Goal: Transaction & Acquisition: Purchase product/service

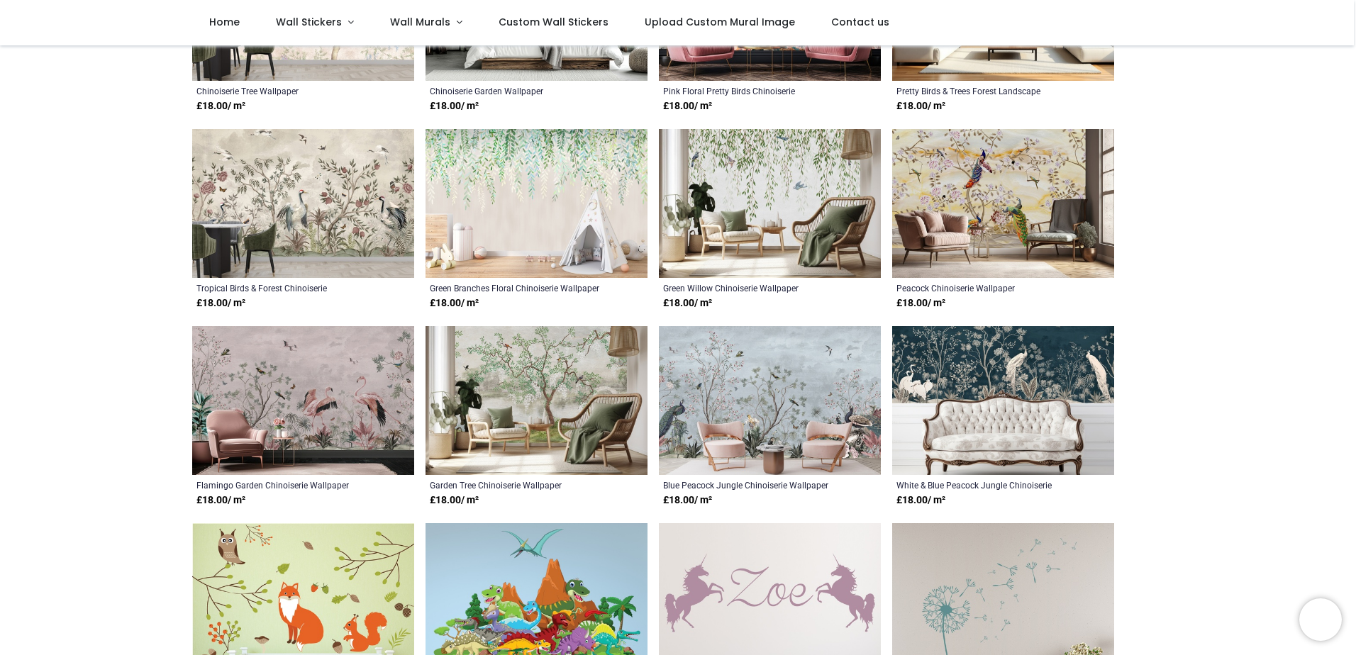
scroll to position [24, 0]
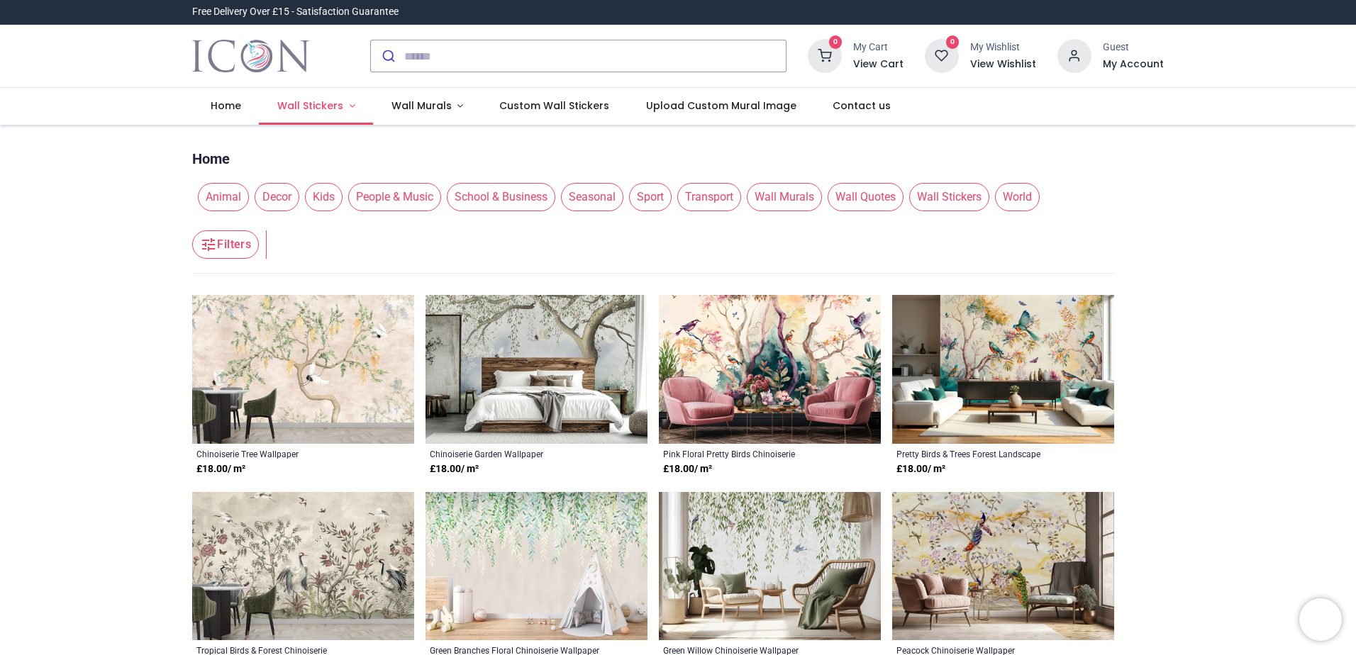
click at [309, 104] on span "Wall Stickers" at bounding box center [310, 106] width 66 height 14
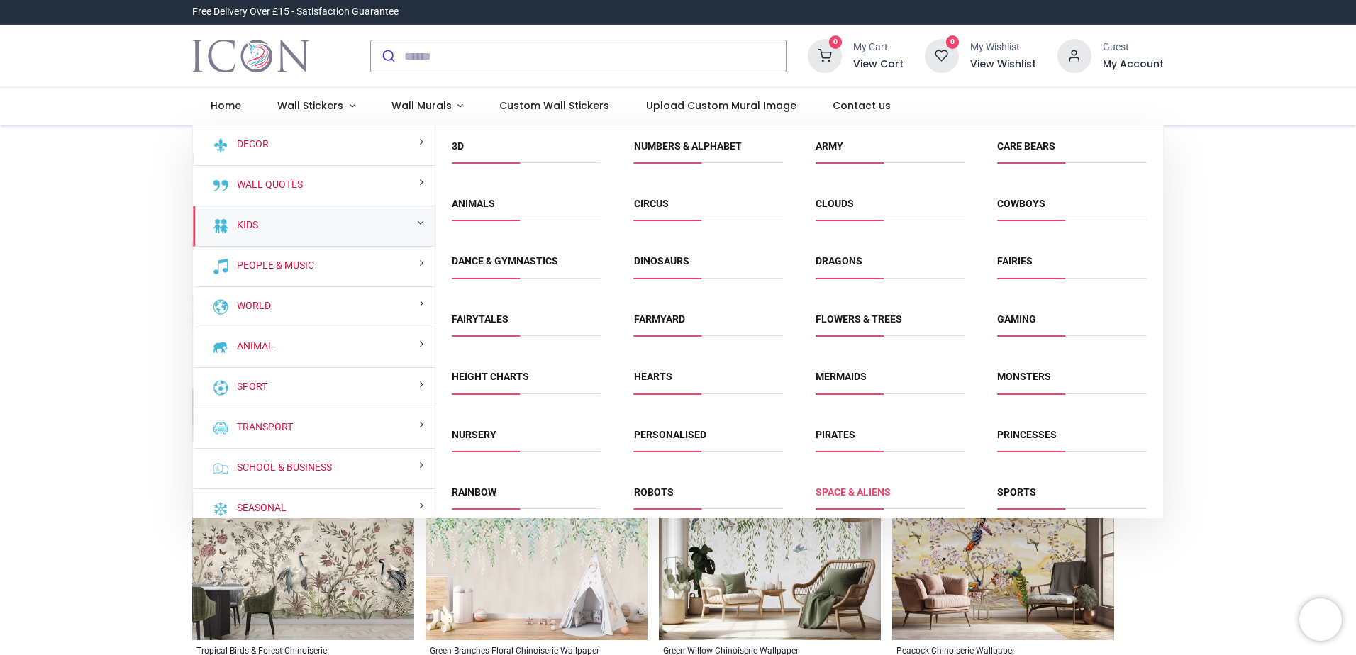
click at [847, 489] on link "Space & Aliens" at bounding box center [853, 492] width 75 height 11
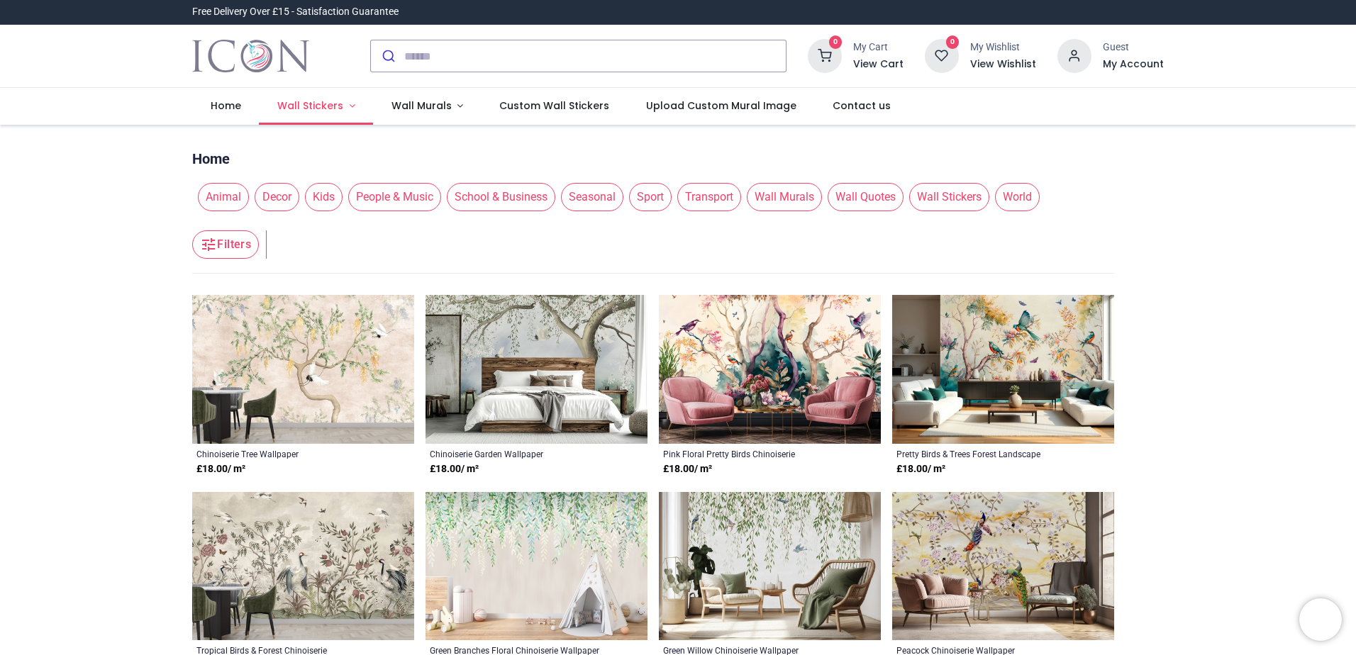
click at [299, 102] on span "Wall Stickers" at bounding box center [310, 106] width 66 height 14
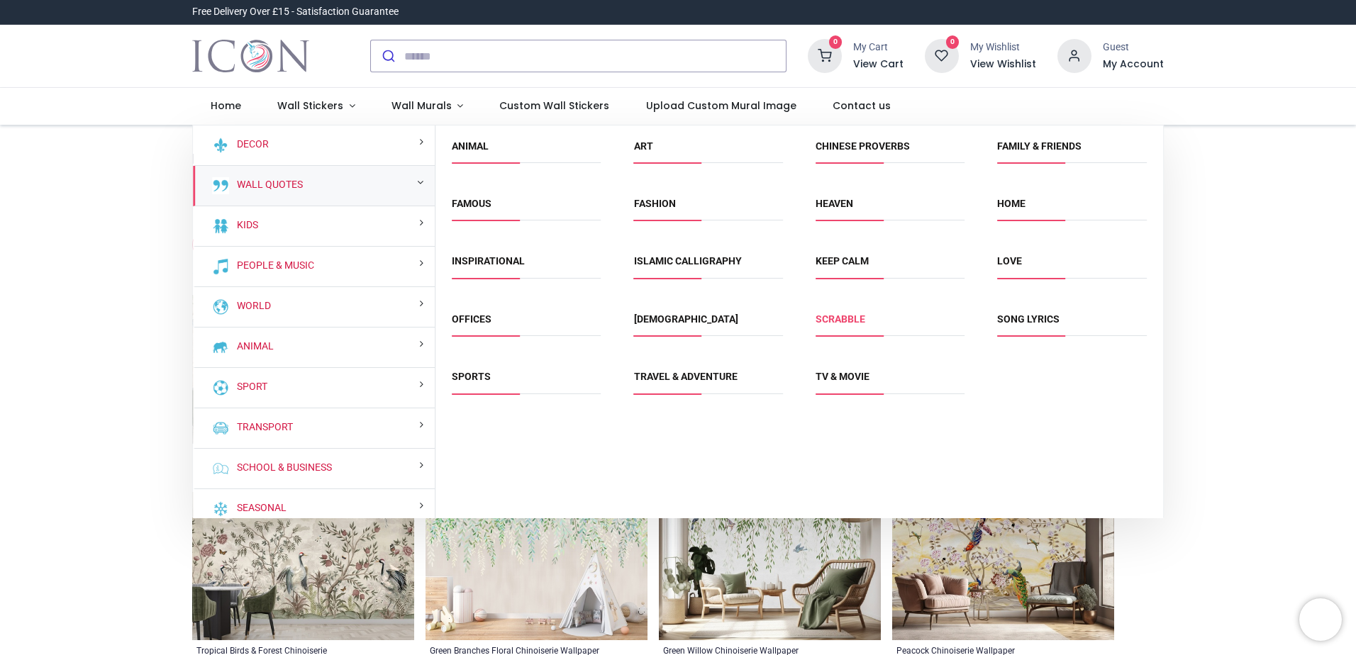
click at [829, 314] on link "Scrabble" at bounding box center [841, 319] width 50 height 11
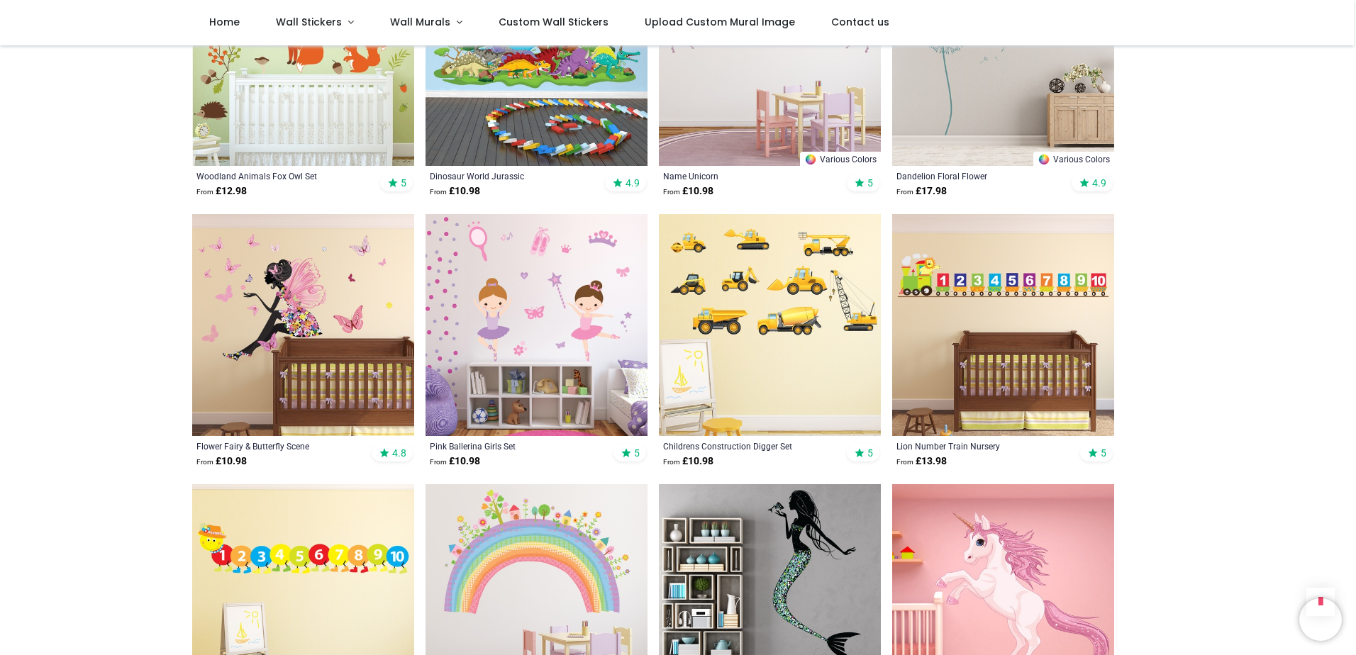
scroll to position [922, 0]
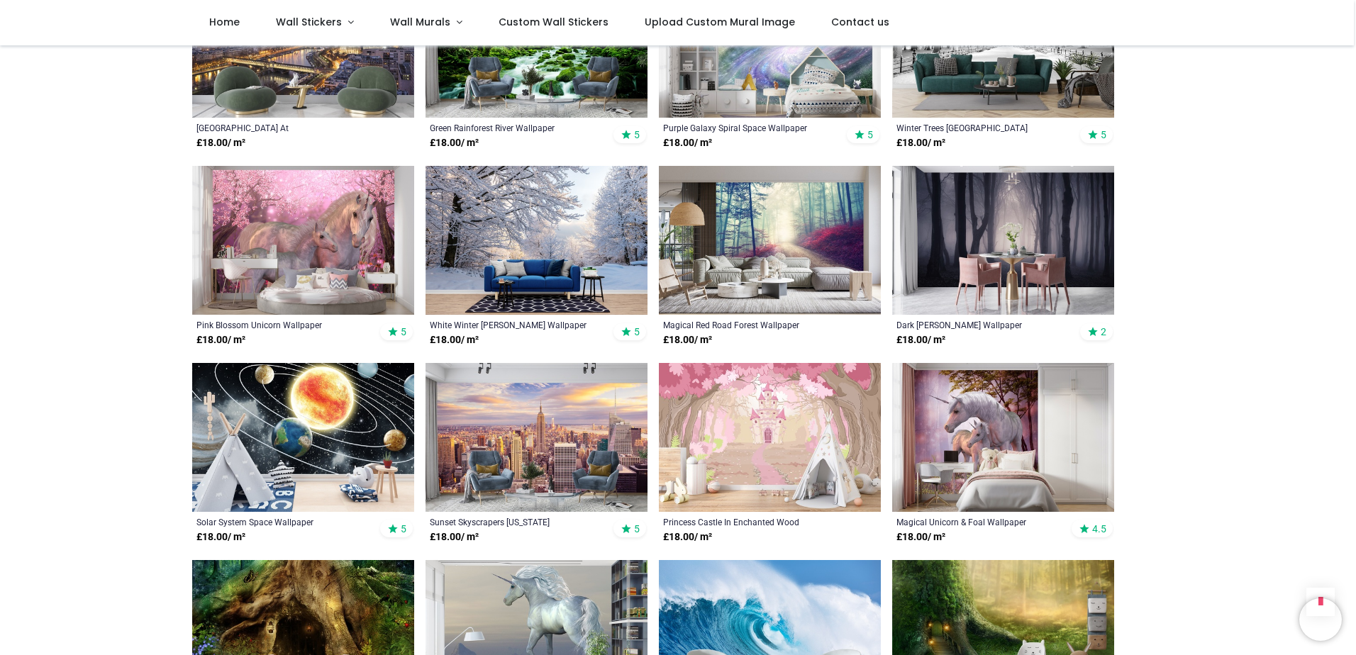
scroll to position [2553, 0]
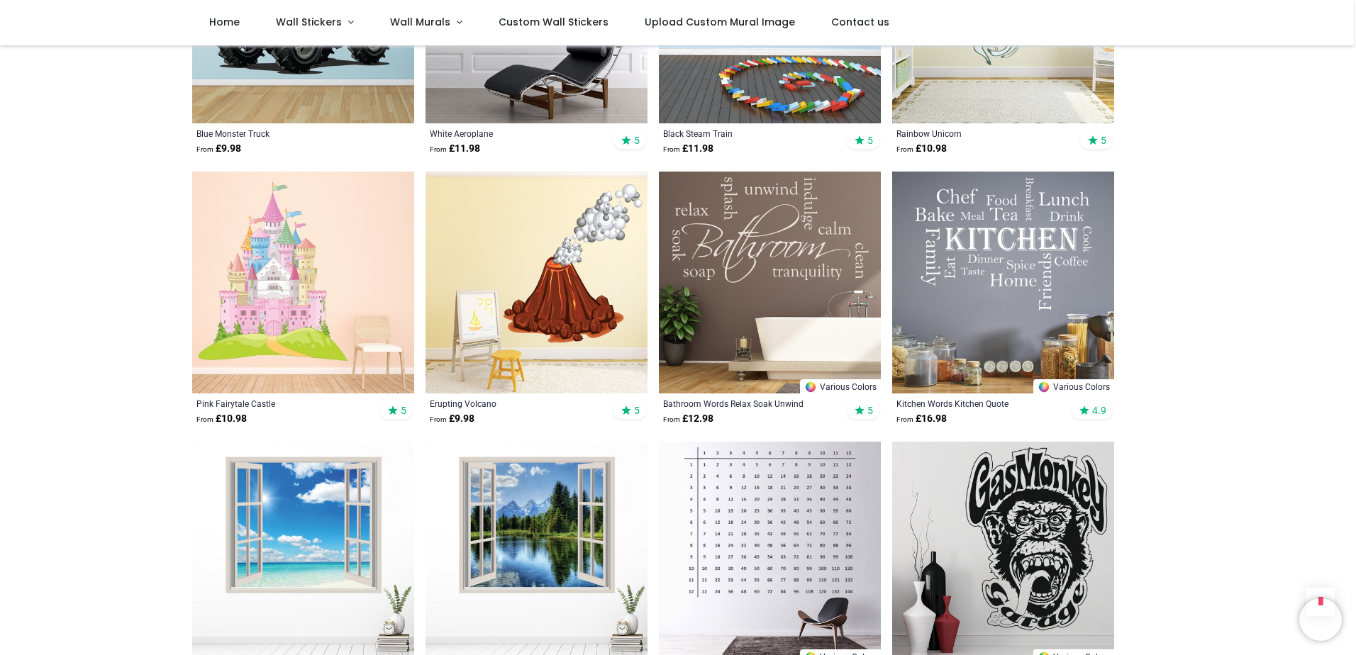
scroll to position [4327, 0]
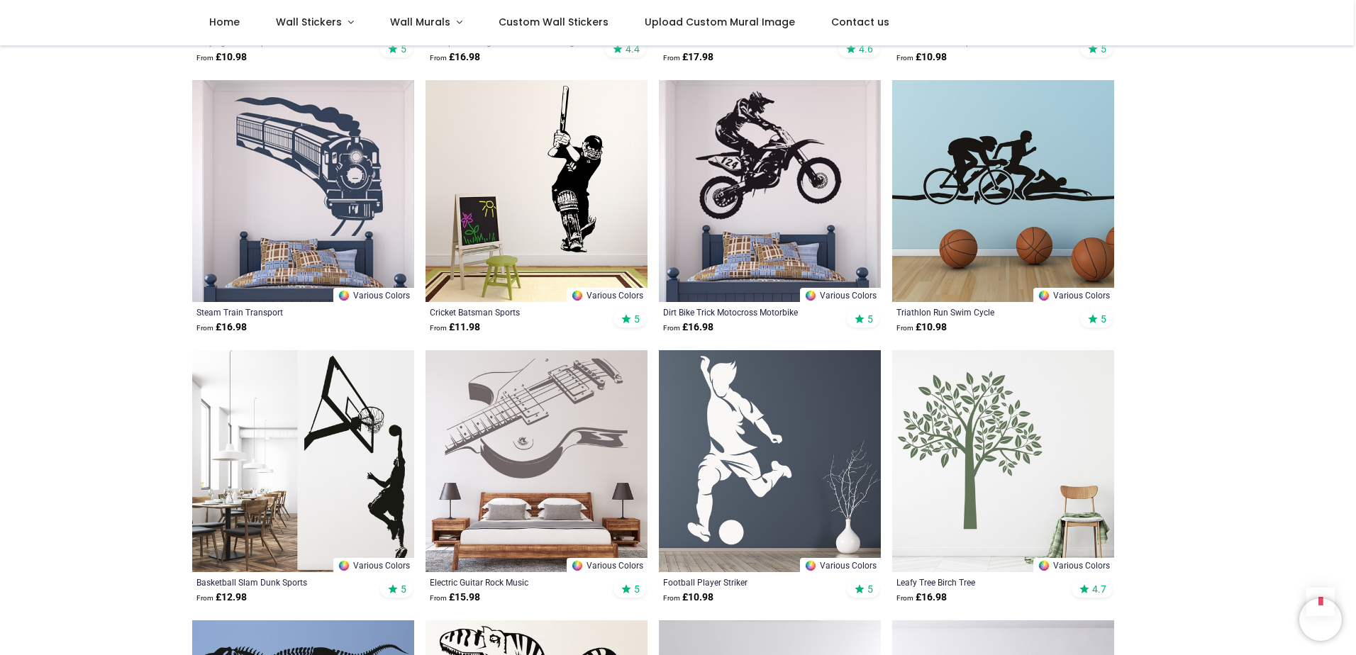
scroll to position [6242, 0]
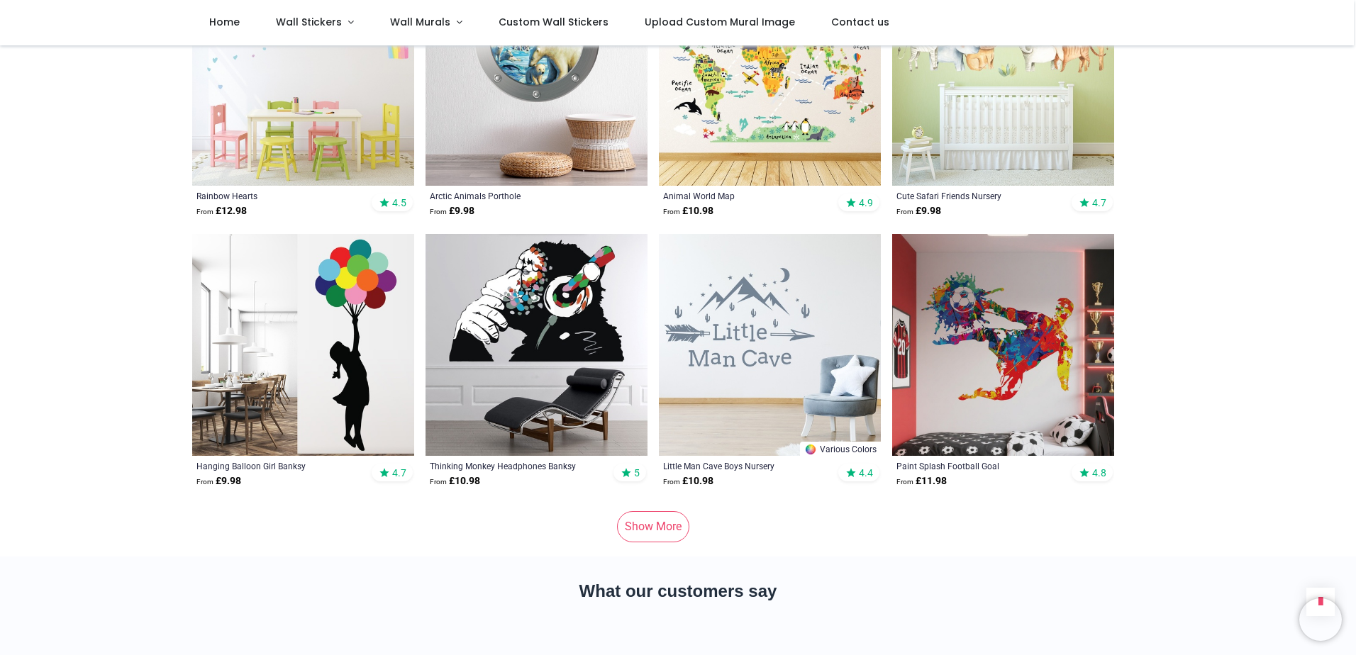
scroll to position [8299, 0]
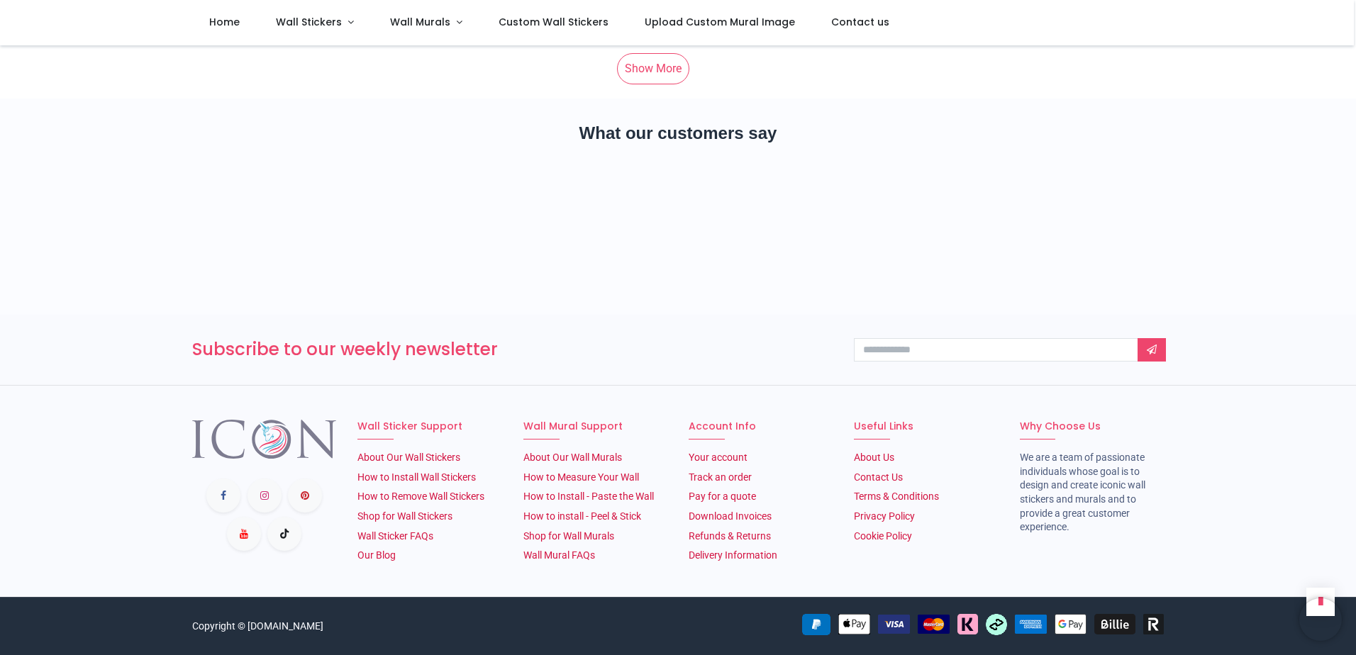
scroll to position [1837, 0]
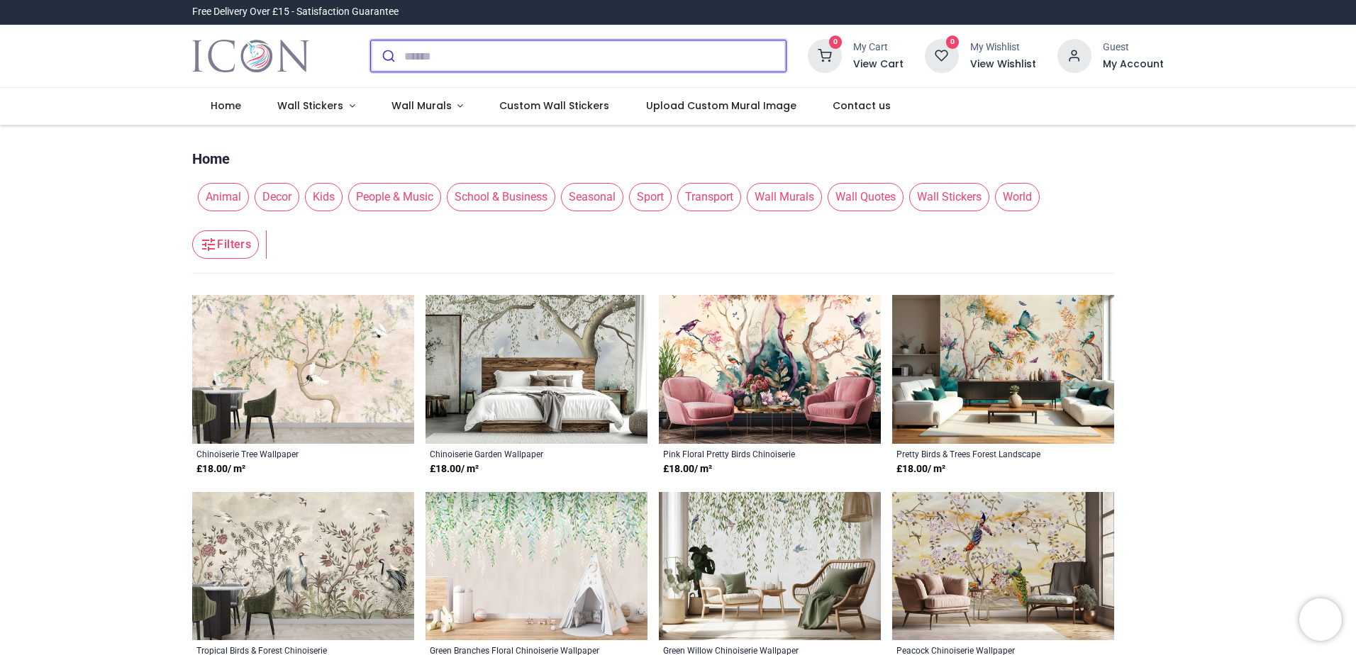
click at [414, 53] on input "search" at bounding box center [595, 55] width 382 height 31
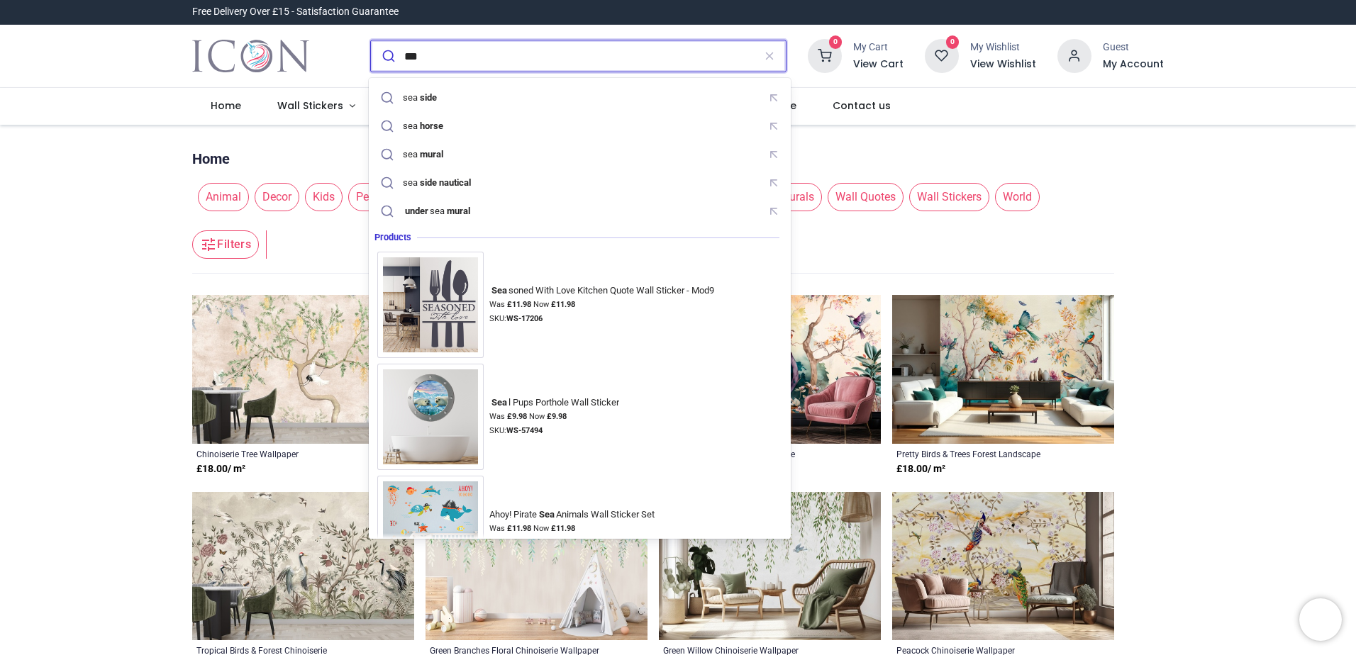
type input "***"
click at [371, 40] on button "submit" at bounding box center [387, 55] width 33 height 31
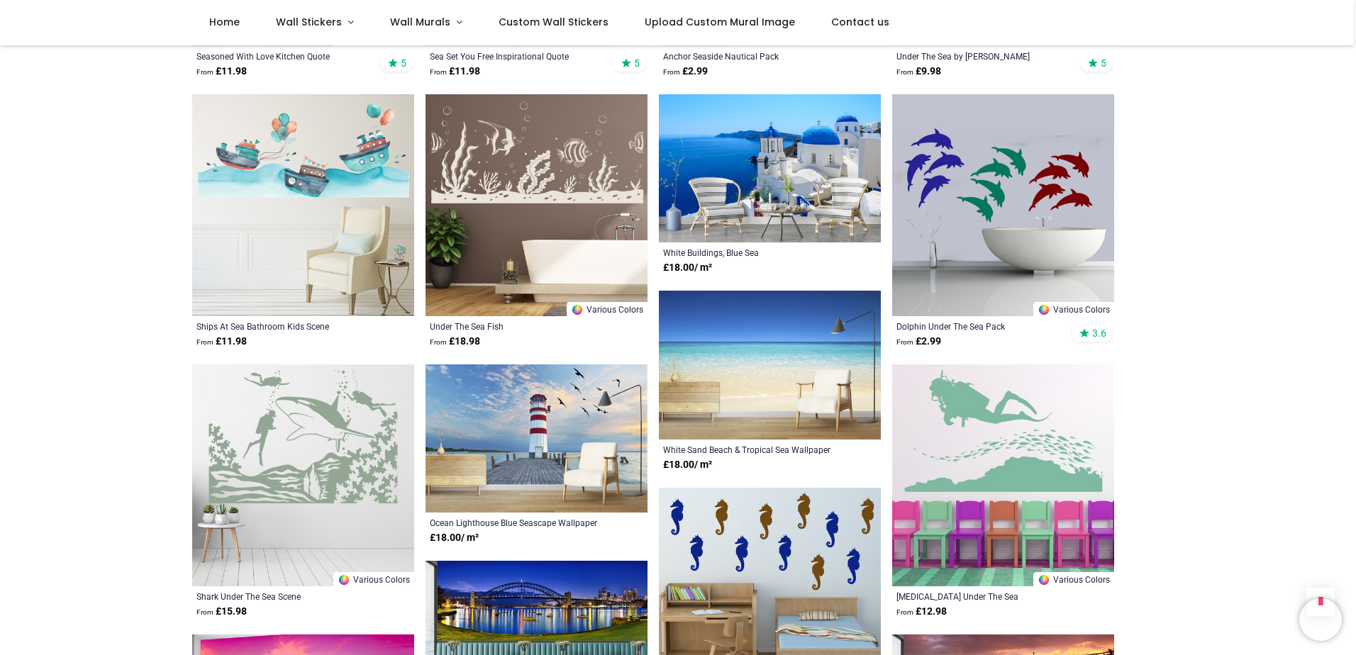
scroll to position [993, 0]
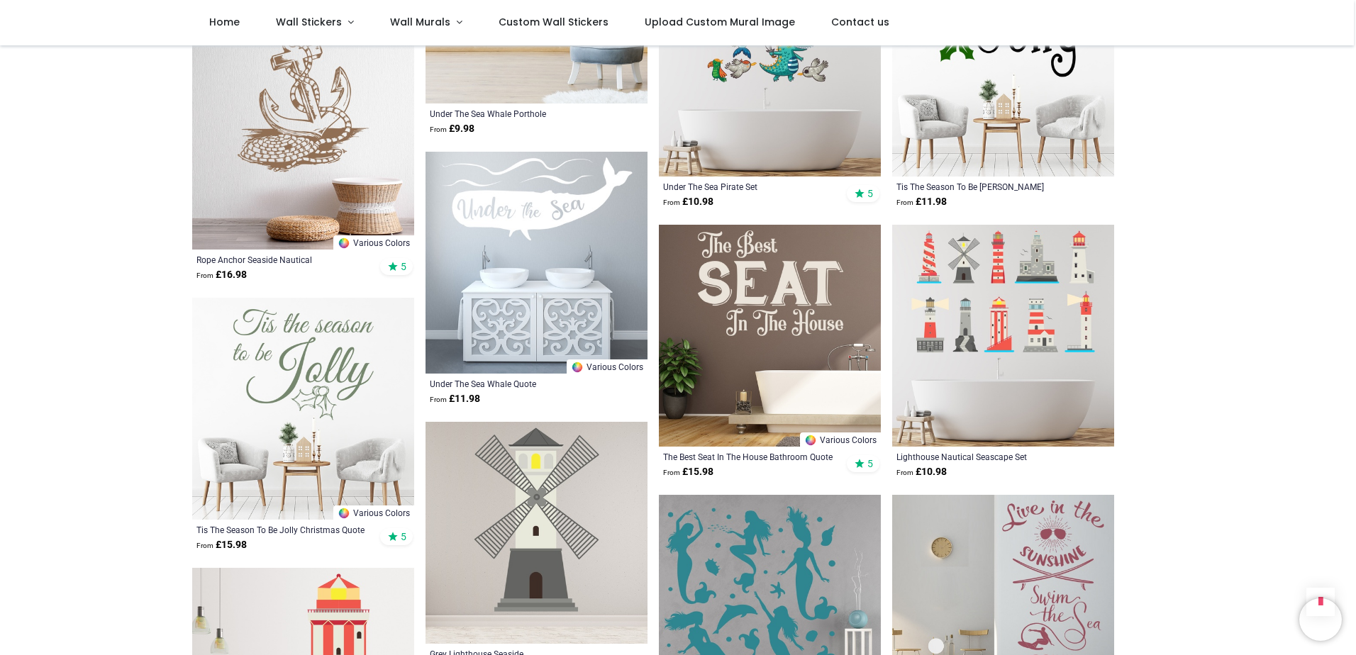
scroll to position [3121, 0]
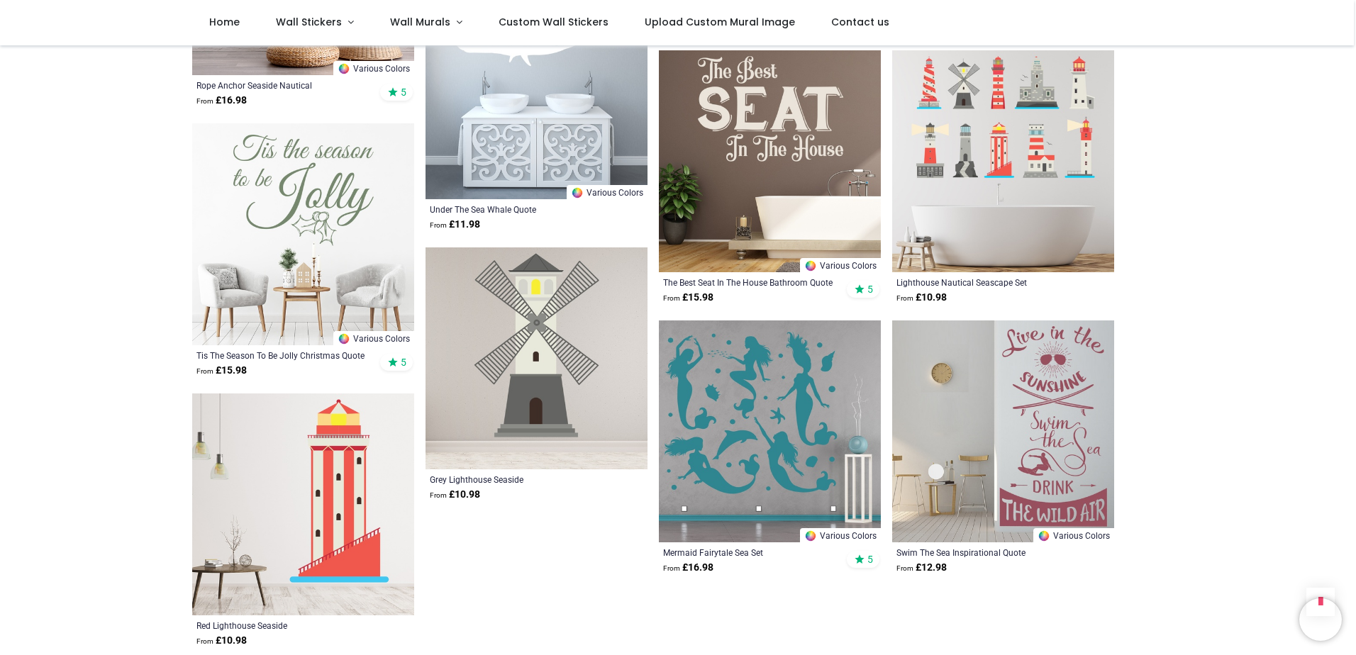
scroll to position [3263, 0]
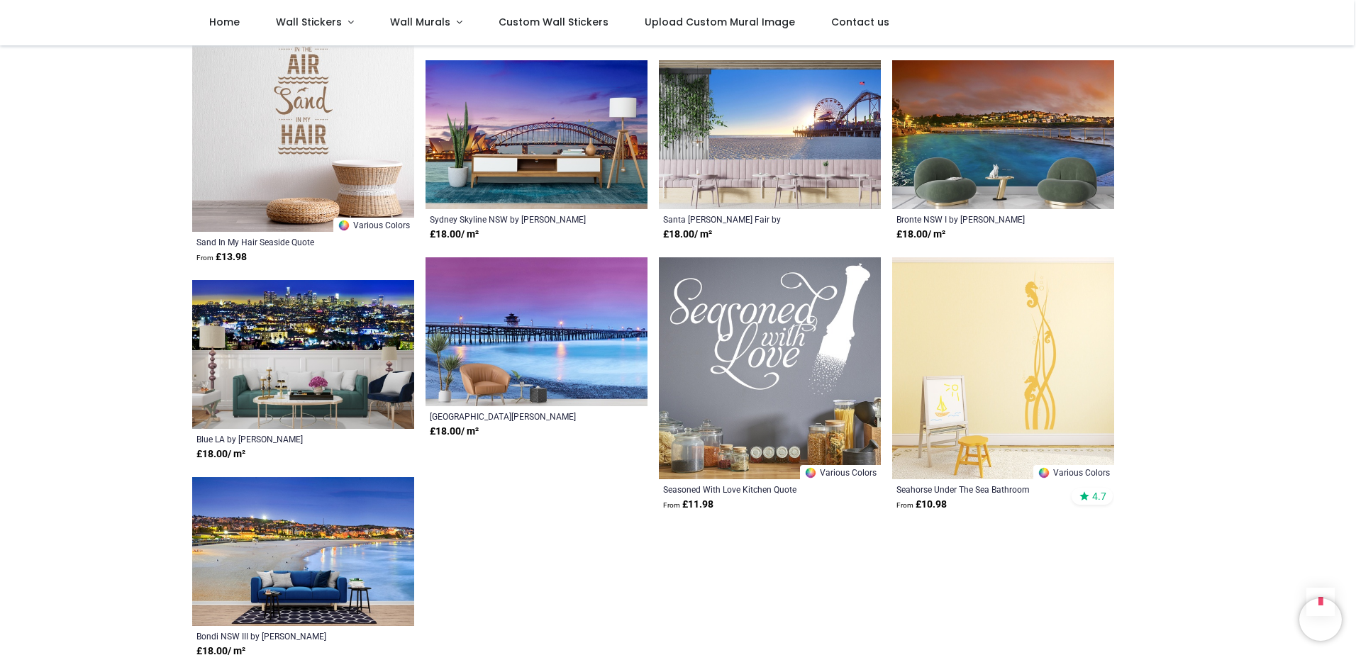
scroll to position [5036, 0]
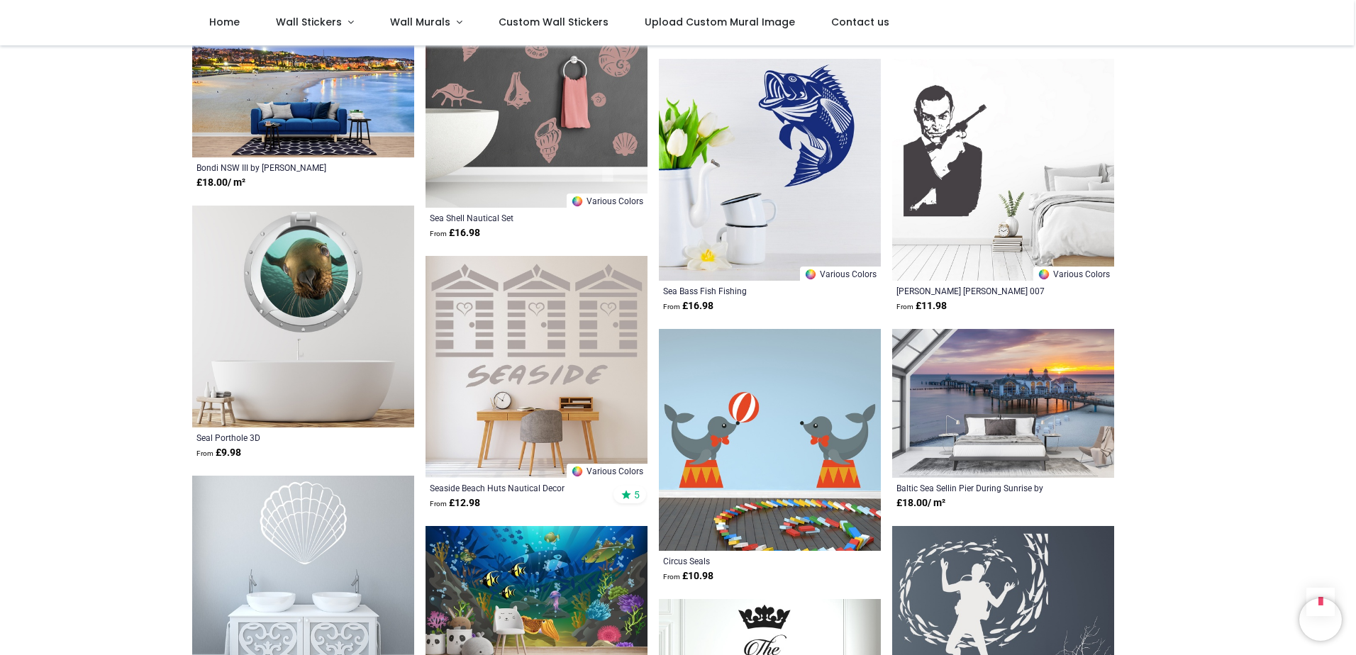
scroll to position [5603, 0]
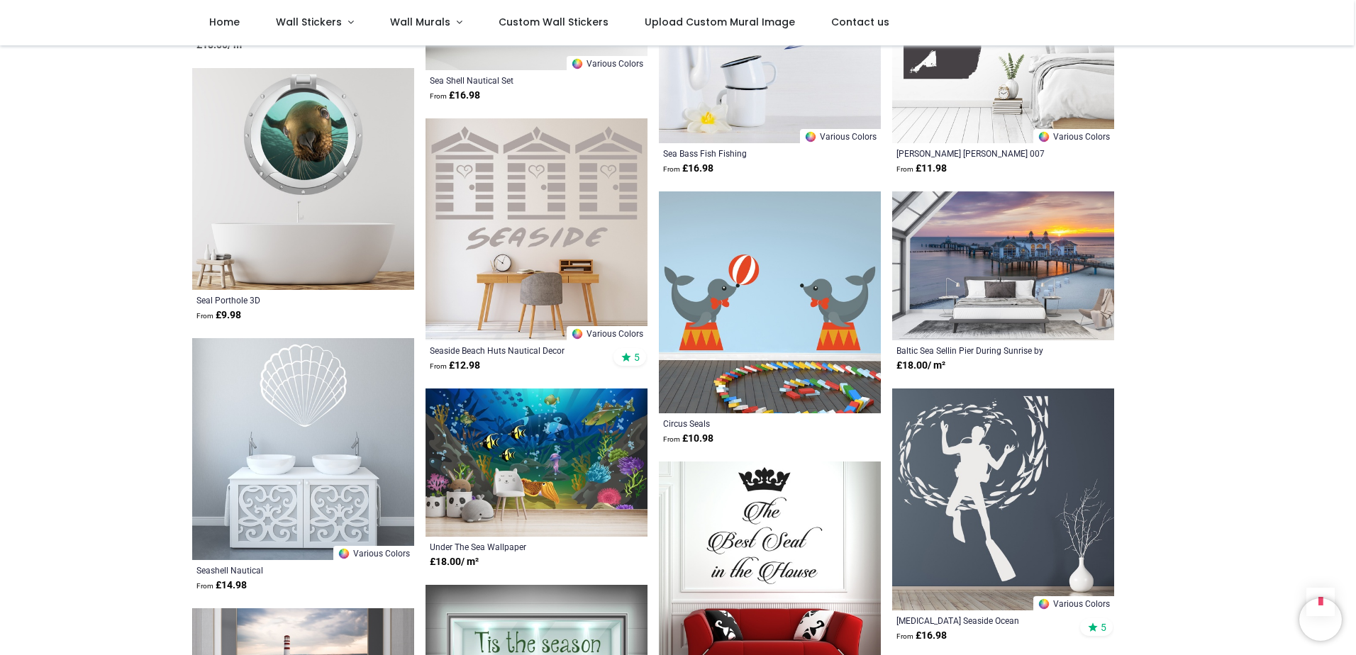
click at [606, 326] on link "Various Colors" at bounding box center [607, 333] width 81 height 14
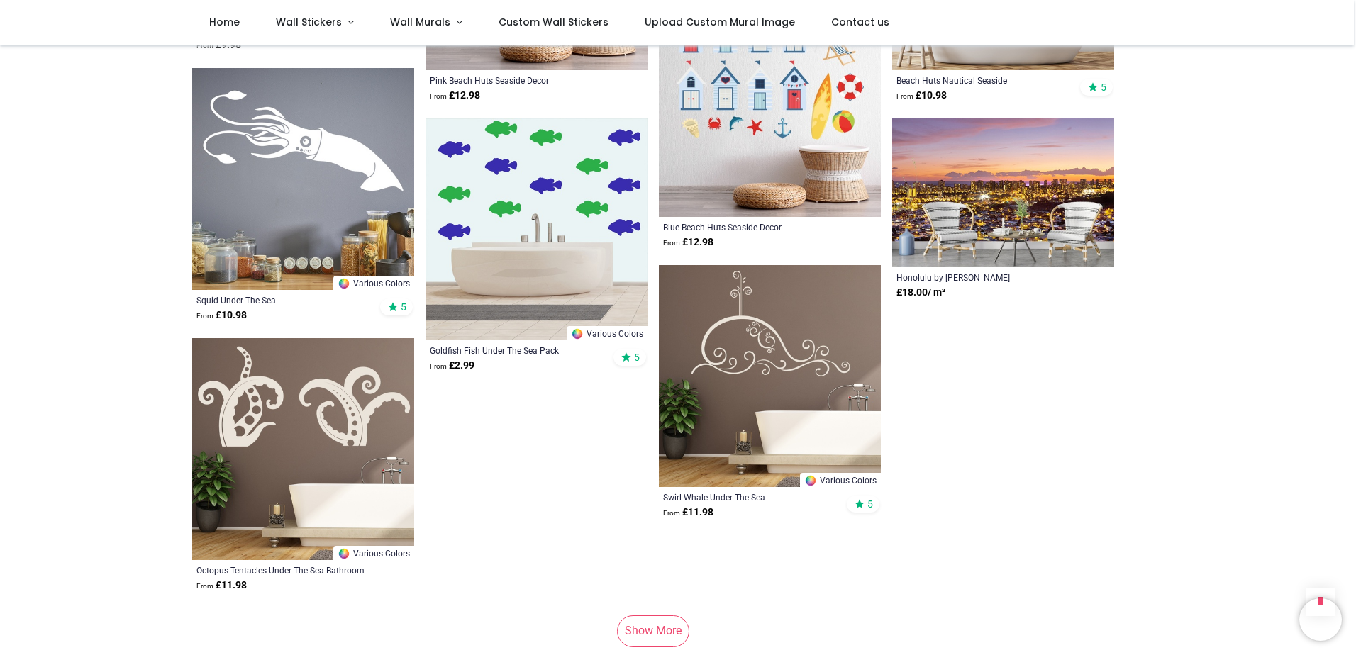
scroll to position [6951, 0]
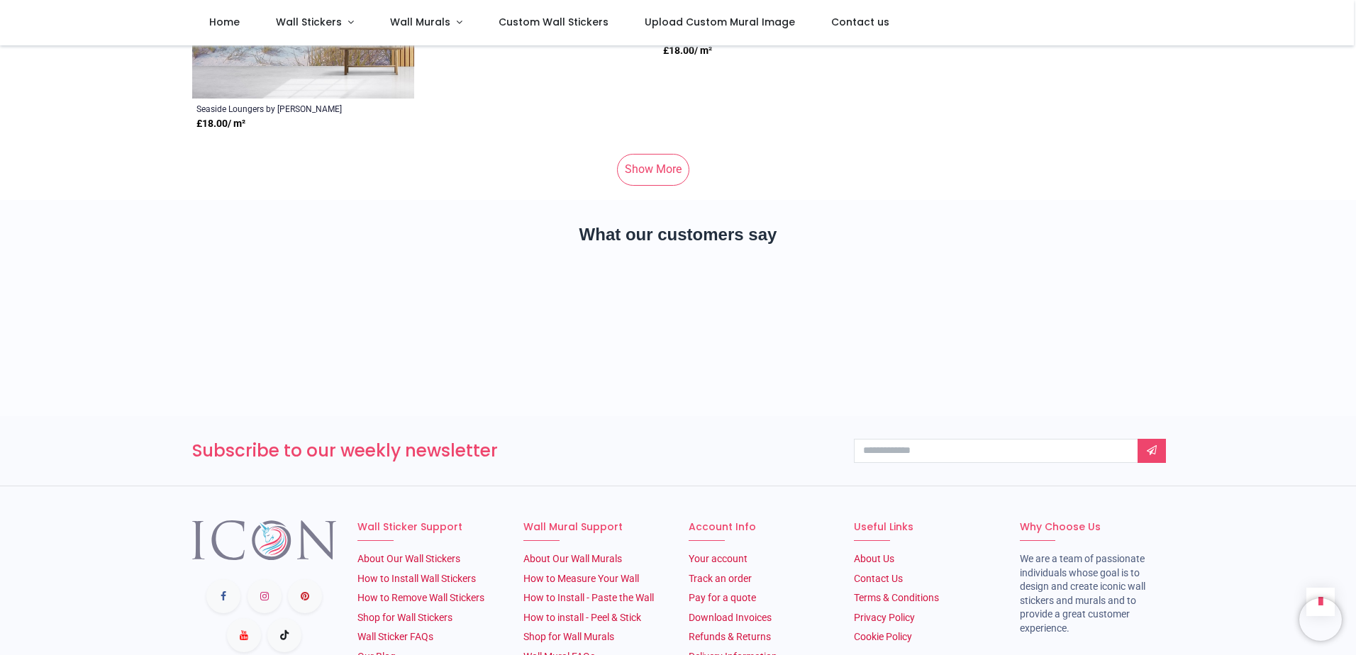
scroll to position [8866, 0]
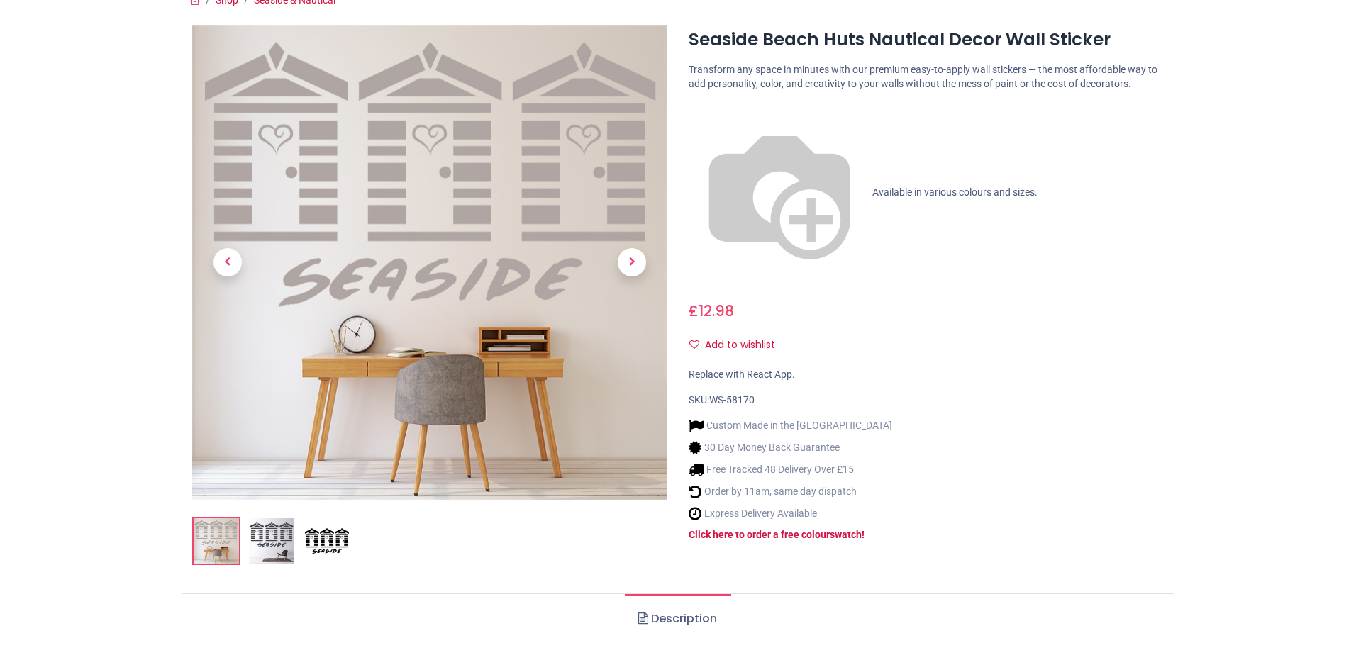
scroll to position [143, 0]
